Goal: Transaction & Acquisition: Purchase product/service

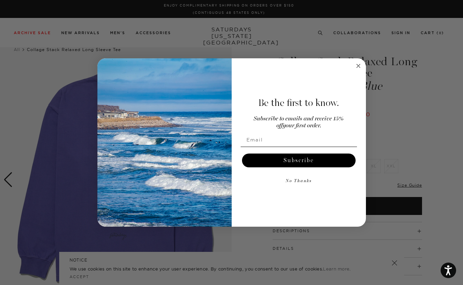
click at [351, 64] on form "Be the first to know. Subscribe to emails and receive 15% off your first order.…" at bounding box center [231, 142] width 269 height 168
click at [357, 65] on circle "Close dialog" at bounding box center [358, 66] width 8 height 8
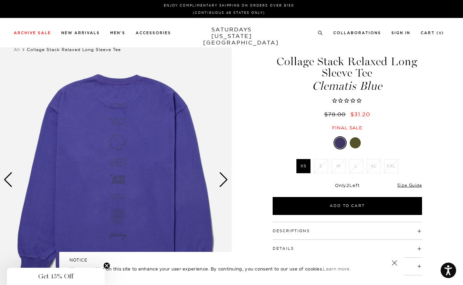
click at [148, 147] on img at bounding box center [116, 180] width 232 height 290
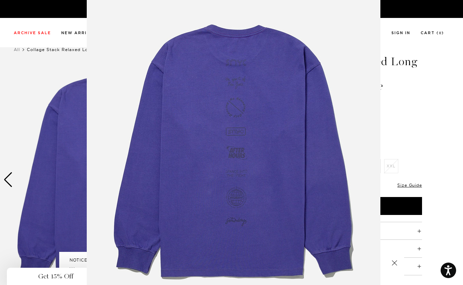
scroll to position [24, 0]
click at [403, 106] on figure at bounding box center [231, 142] width 463 height 285
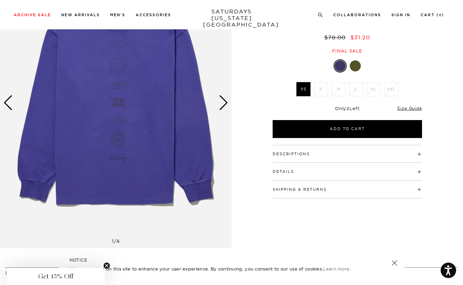
scroll to position [79, 0]
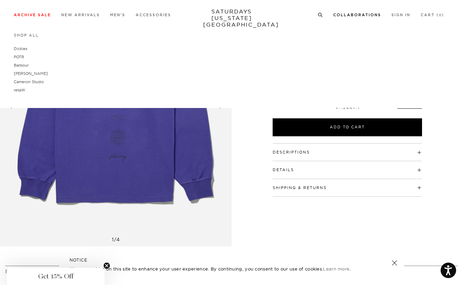
click at [359, 61] on div "Shop All Dickies POTR Barbour Brooks Cameron Studio retaW" at bounding box center [222, 63] width 417 height 61
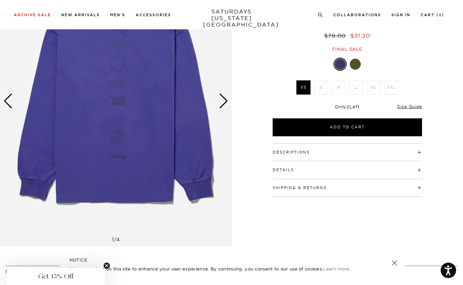
scroll to position [21, 0]
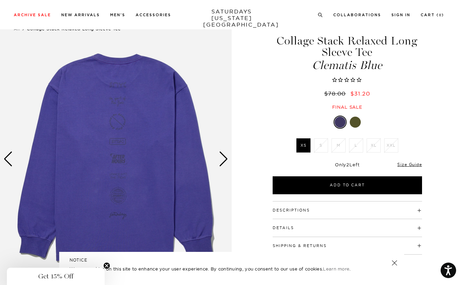
click at [356, 121] on div at bounding box center [355, 121] width 11 height 11
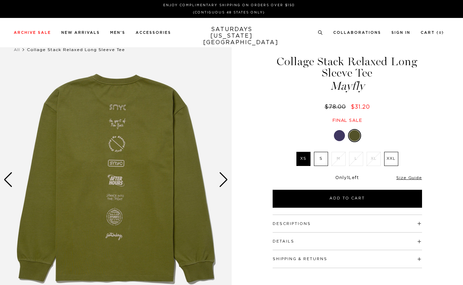
click at [119, 128] on img at bounding box center [116, 180] width 232 height 290
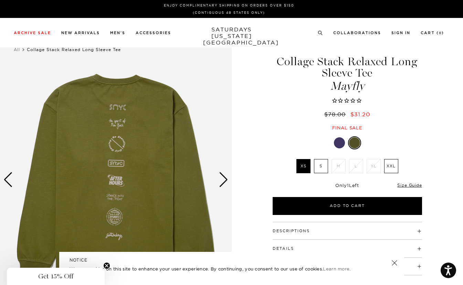
click at [340, 135] on div "Collage Stack Relaxed Long Sleeve Tee Mayfly $78.00 $31.20 Final sale Collage S…" at bounding box center [347, 180] width 172 height 290
click at [340, 139] on div at bounding box center [339, 142] width 11 height 11
